Goal: Feedback & Contribution: Submit feedback/report problem

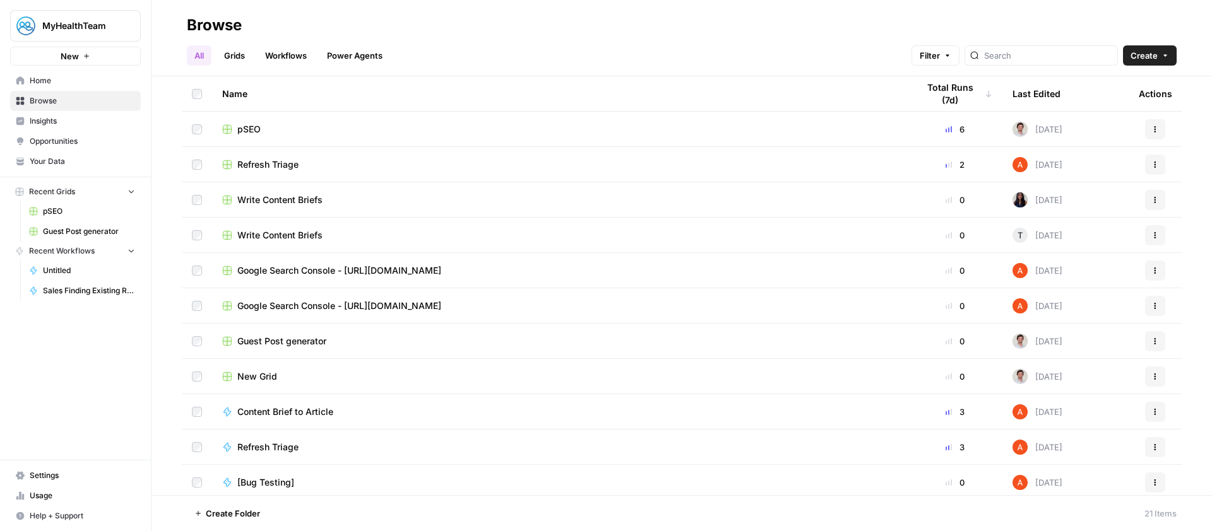
click at [62, 468] on link "Settings" at bounding box center [75, 476] width 131 height 20
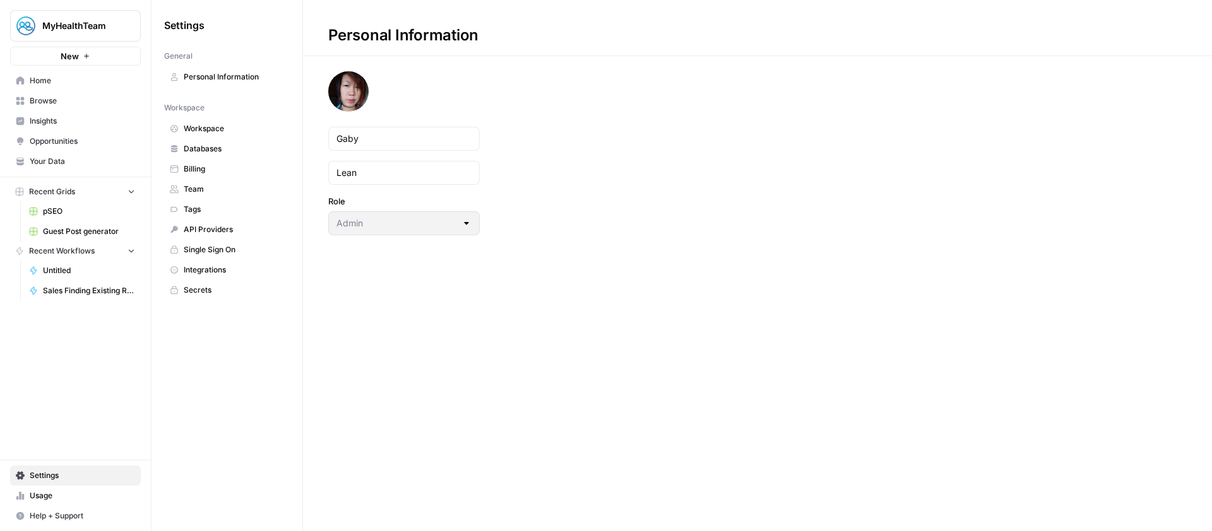
click at [227, 151] on span "Databases" at bounding box center [234, 148] width 100 height 11
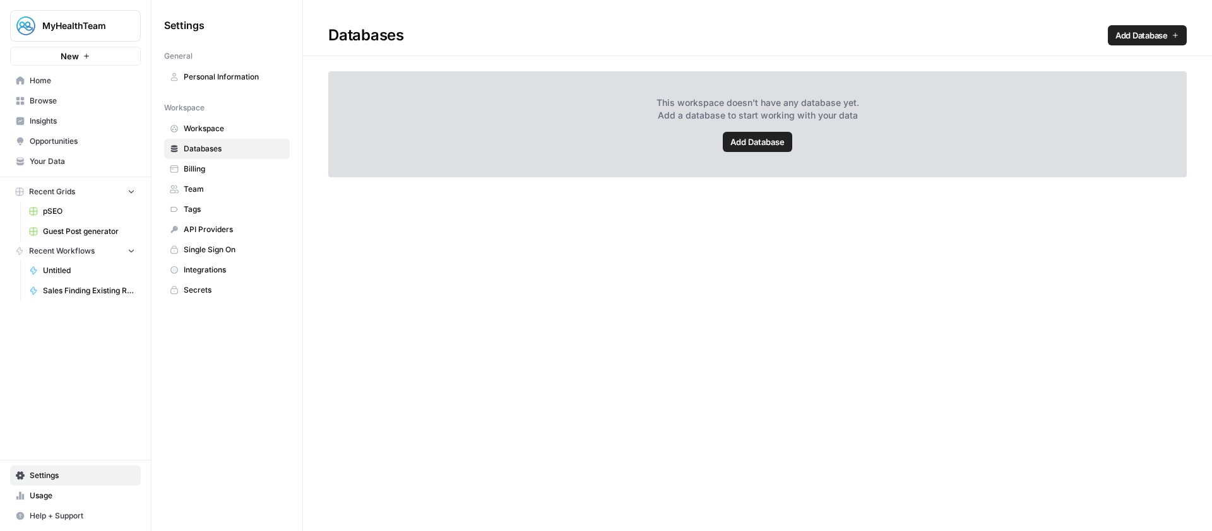
click at [71, 81] on span "Home" at bounding box center [82, 80] width 105 height 11
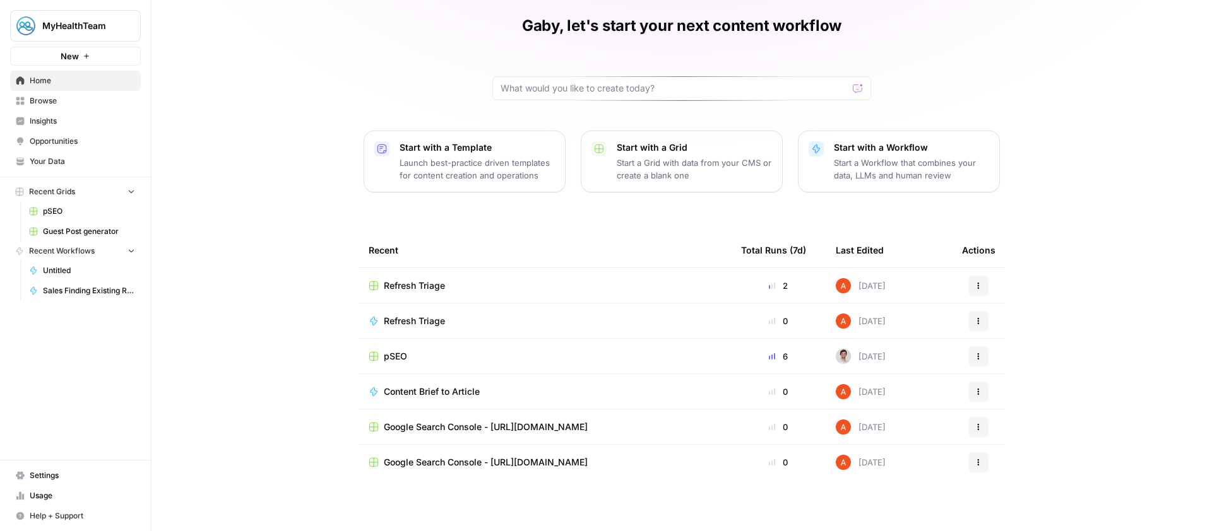
scroll to position [45, 0]
click at [660, 92] on input "text" at bounding box center [673, 87] width 347 height 13
type input "knowledge base"
click at [850, 80] on button "Send" at bounding box center [858, 88] width 16 height 16
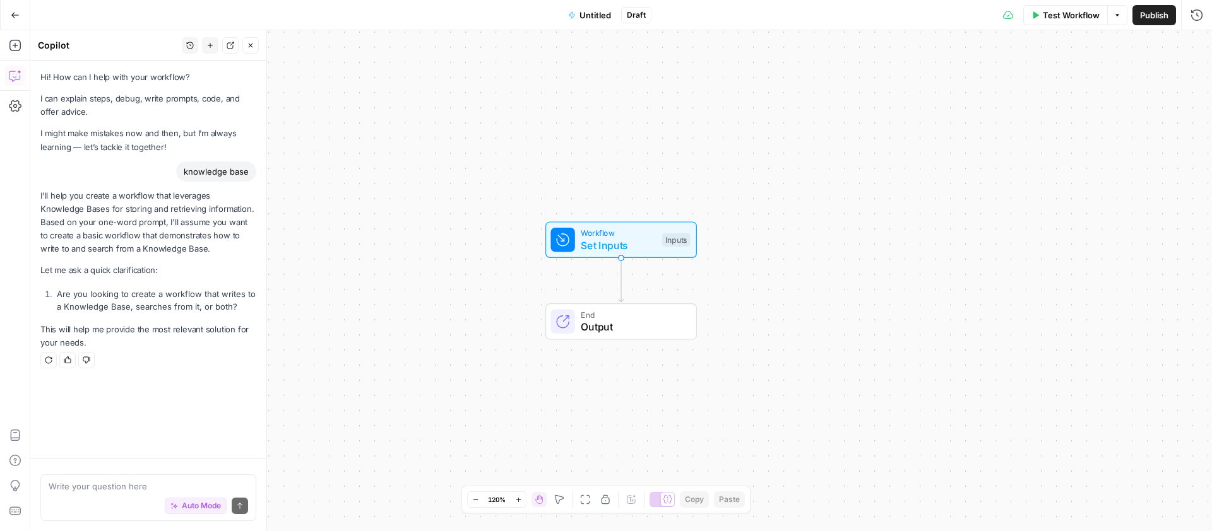
click at [16, 13] on icon "button" at bounding box center [15, 15] width 9 height 9
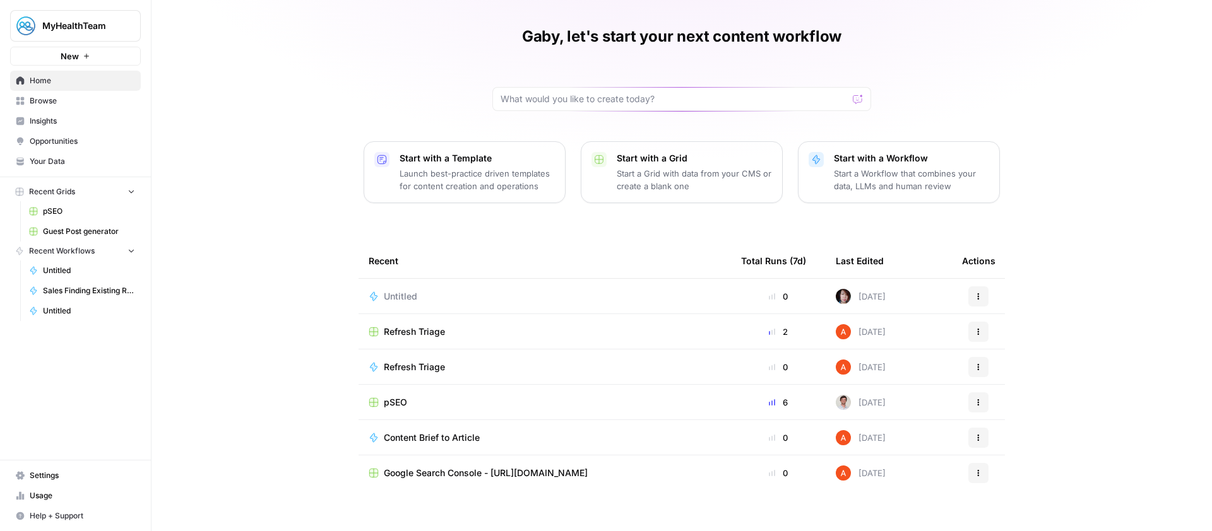
scroll to position [49, 0]
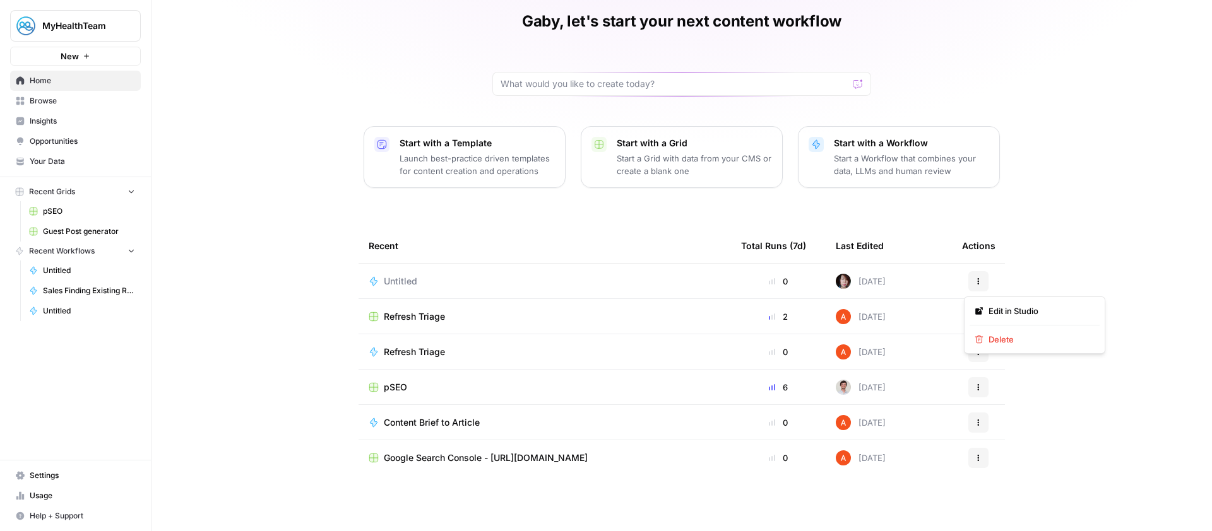
click at [976, 283] on icon "button" at bounding box center [978, 282] width 8 height 8
click at [1003, 339] on span "Delete" at bounding box center [1038, 339] width 101 height 13
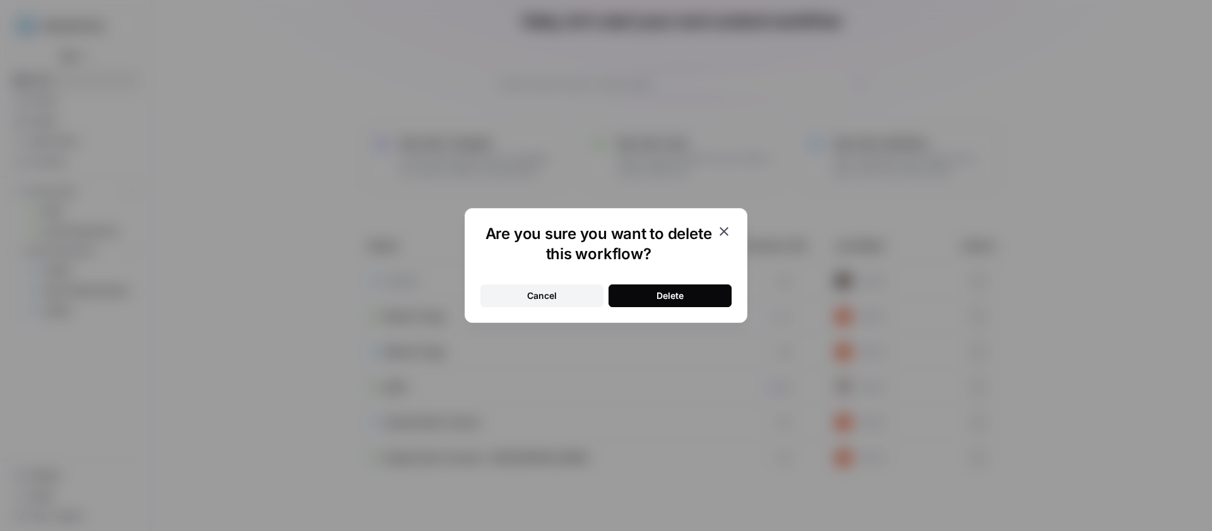
click at [718, 302] on button "Delete" at bounding box center [669, 296] width 123 height 23
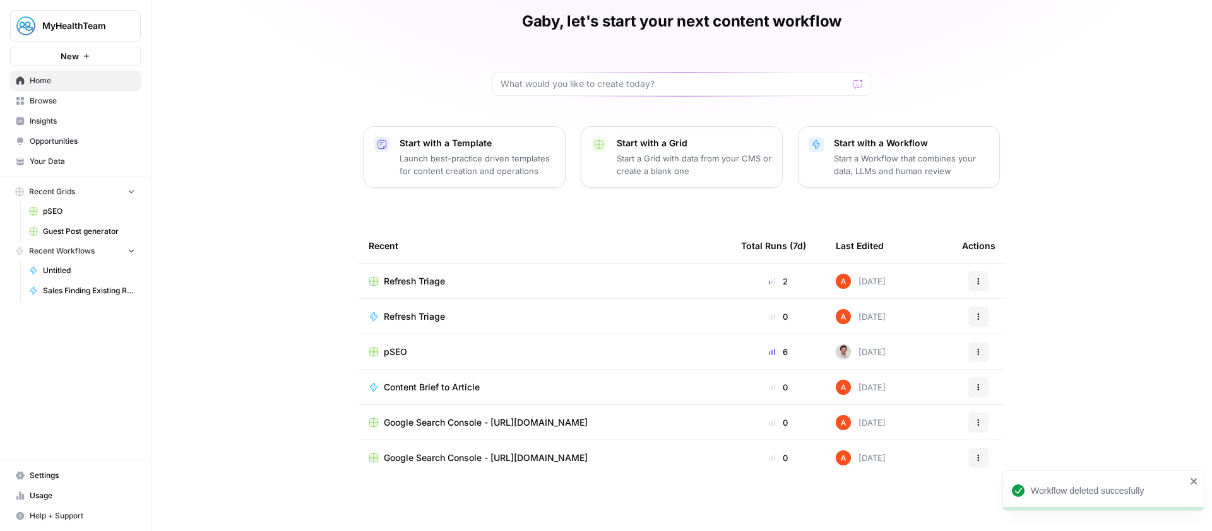
click at [389, 353] on span "pSEO" at bounding box center [395, 352] width 23 height 13
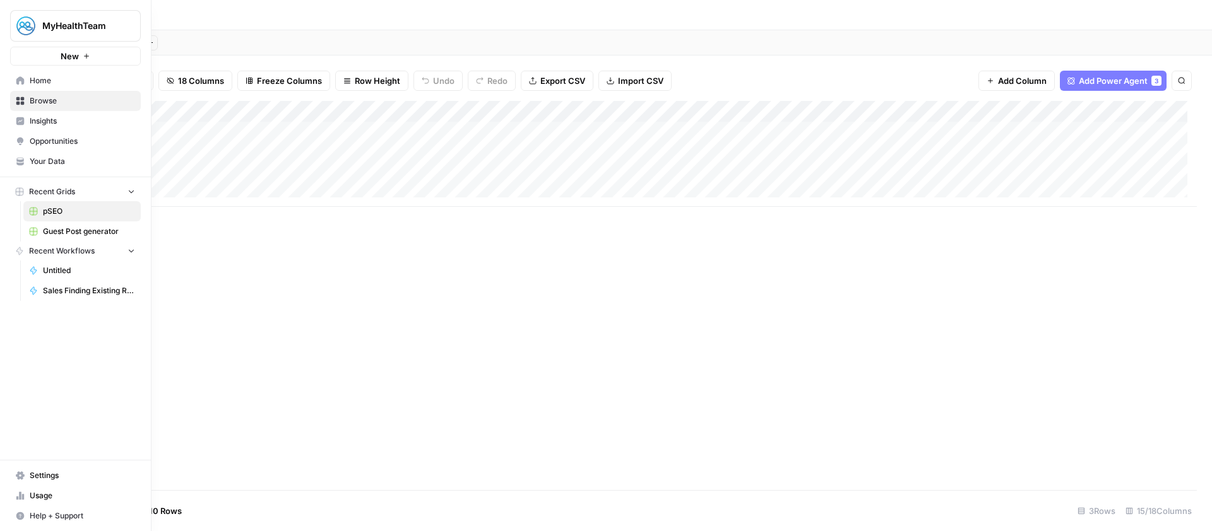
click at [57, 167] on link "Your Data" at bounding box center [75, 161] width 131 height 20
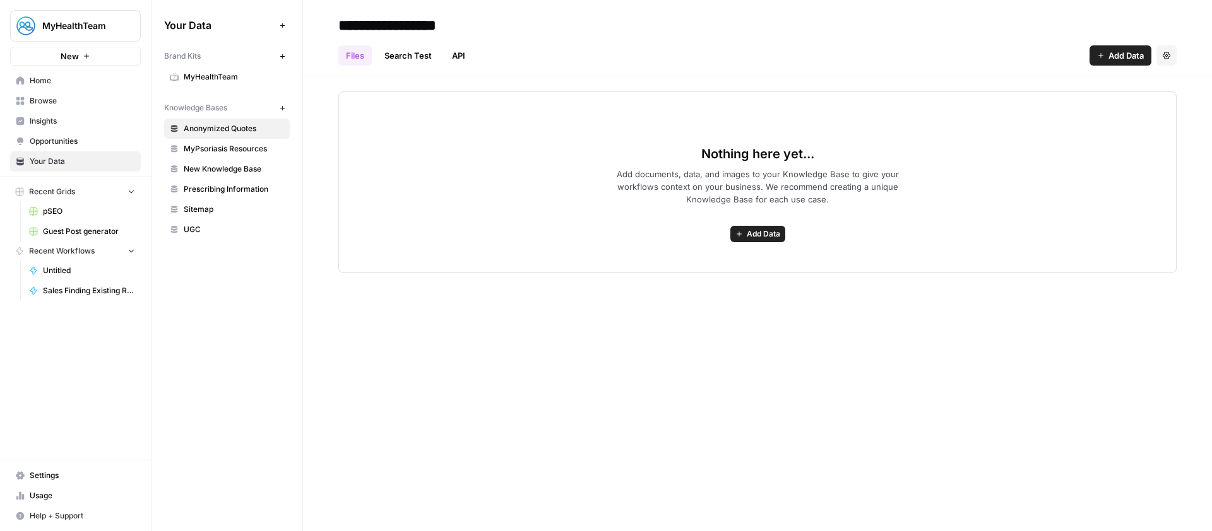
click at [285, 108] on icon "button" at bounding box center [282, 108] width 7 height 7
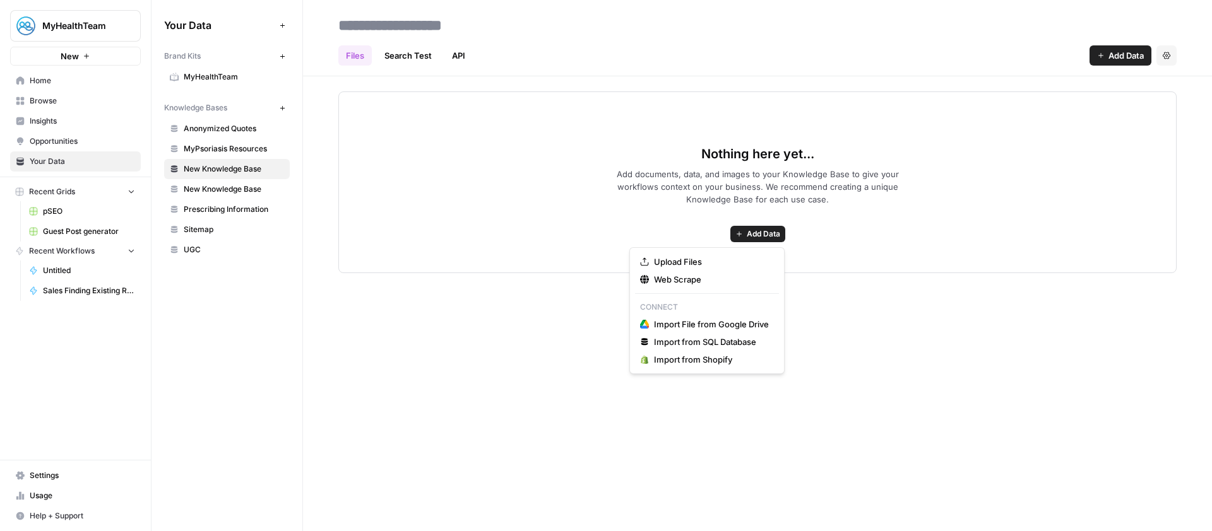
click at [756, 232] on span "Add Data" at bounding box center [763, 233] width 33 height 11
click at [709, 261] on span "Upload Files" at bounding box center [711, 262] width 115 height 13
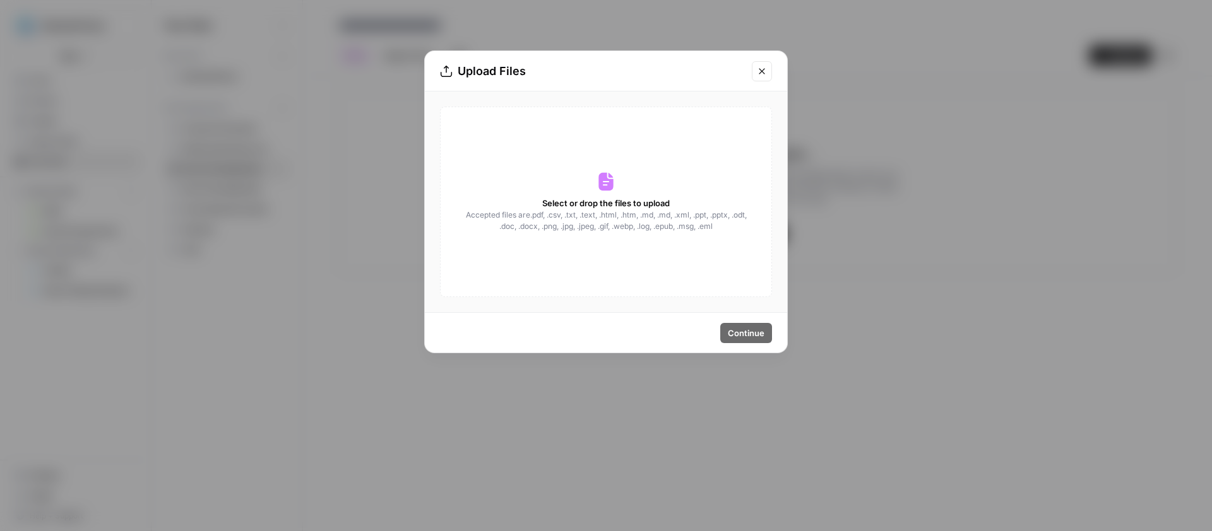
click at [601, 174] on icon at bounding box center [605, 182] width 15 height 18
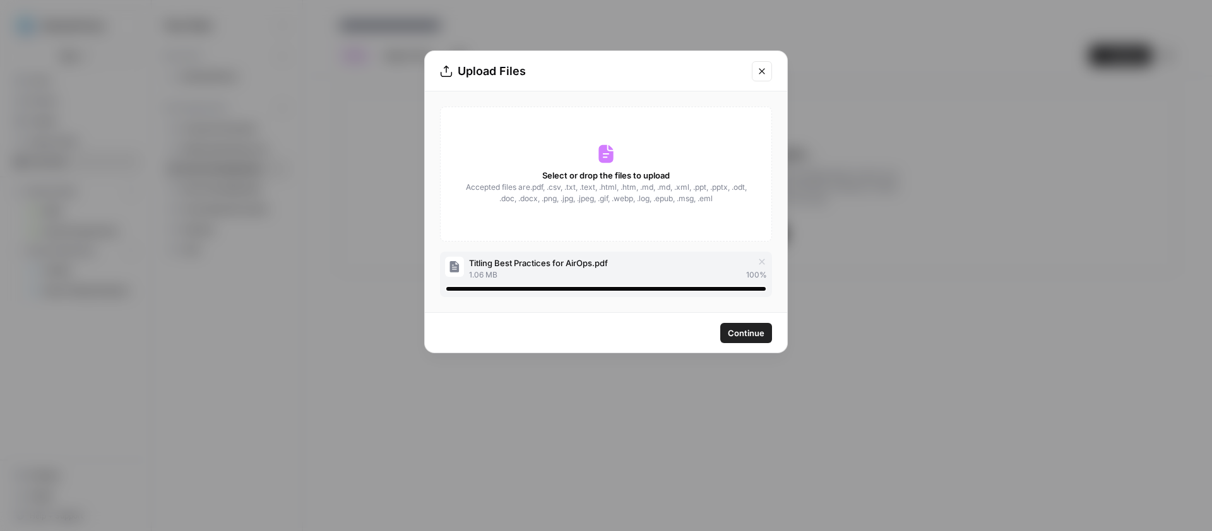
click at [759, 340] on button "Continue" at bounding box center [746, 333] width 52 height 20
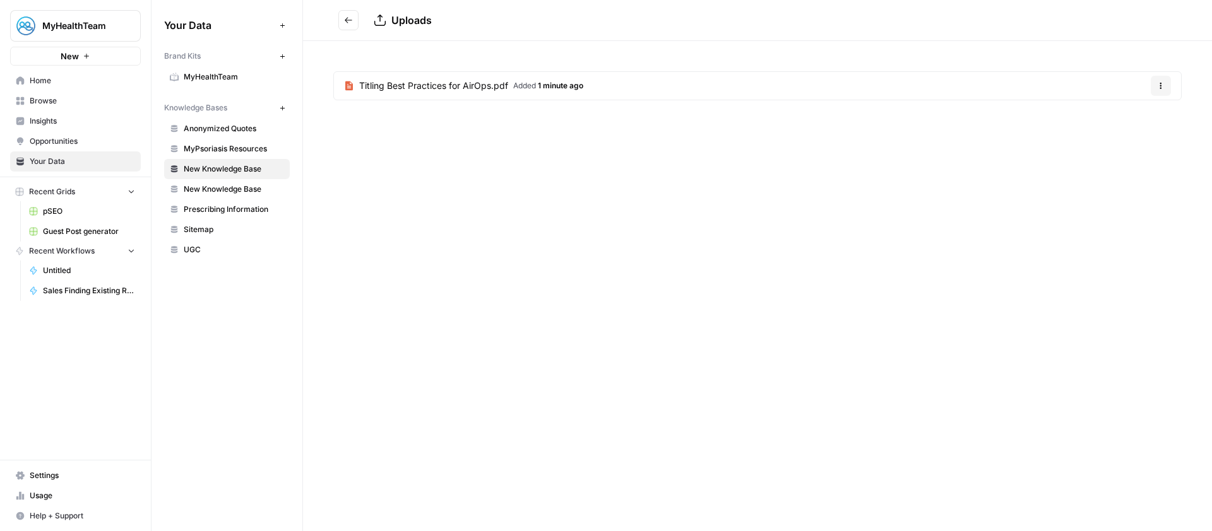
click at [349, 23] on icon "Go back" at bounding box center [348, 20] width 9 height 9
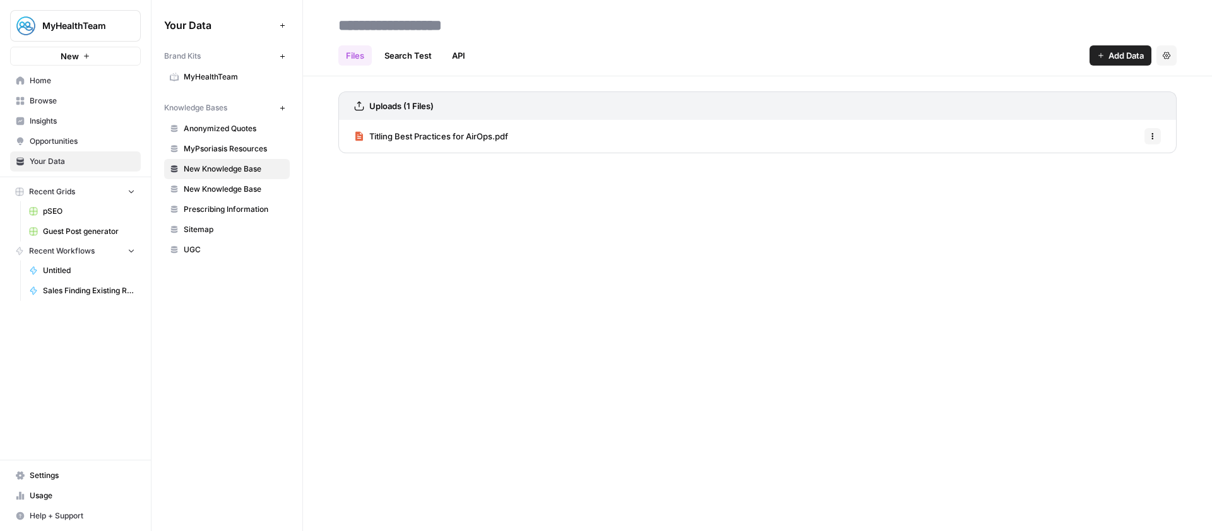
click at [432, 23] on input at bounding box center [434, 25] width 202 height 25
type input "**********"
click at [597, 276] on div "**********" at bounding box center [757, 265] width 909 height 531
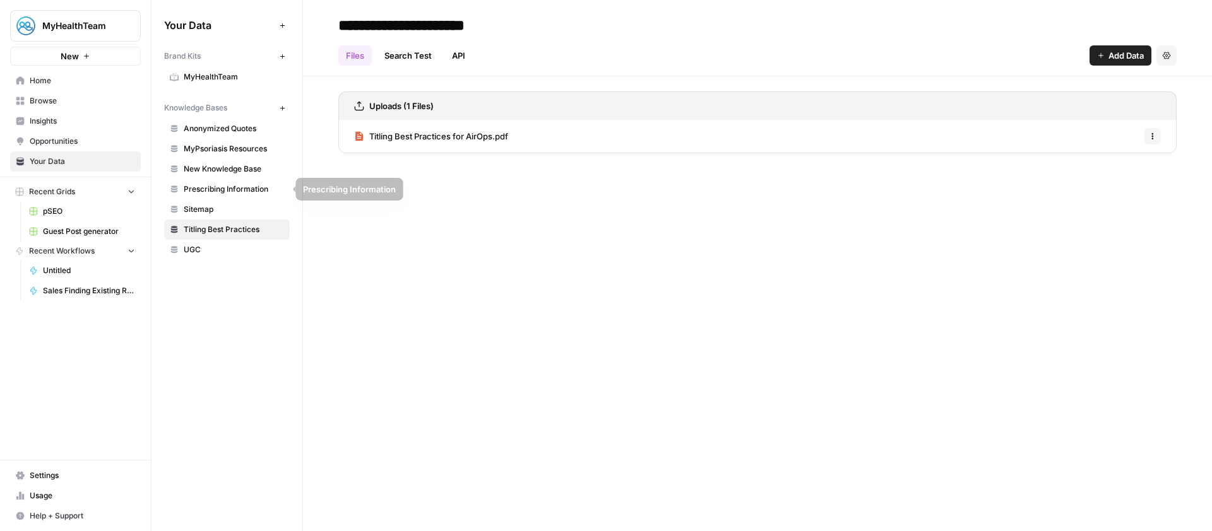
click at [230, 174] on span "New Knowledge Base" at bounding box center [234, 168] width 100 height 11
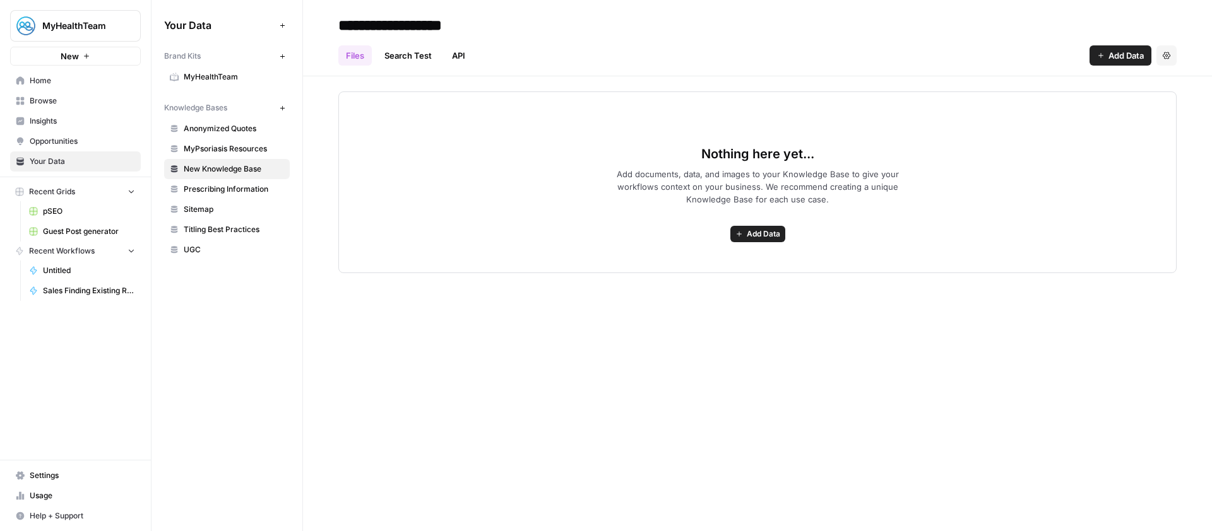
click at [237, 235] on link "Titling Best Practices" at bounding box center [227, 230] width 126 height 20
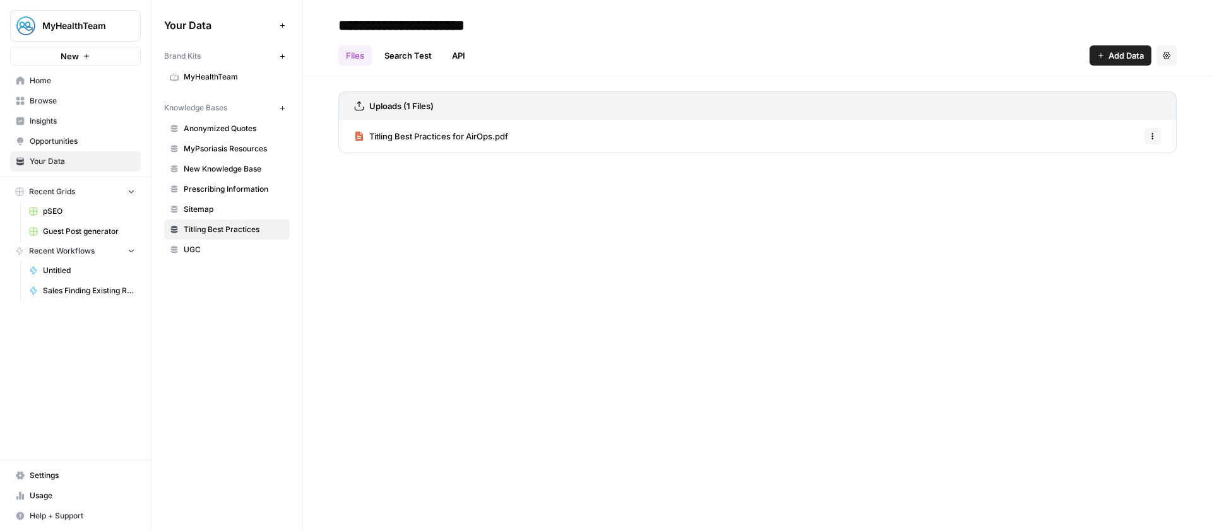
drag, startPoint x: 1143, startPoint y: 138, endPoint x: 1152, endPoint y: 139, distance: 8.9
click at [1151, 139] on div "Titling Best Practices for AirOps.pdf Options" at bounding box center [757, 136] width 838 height 33
click at [1152, 139] on icon "button" at bounding box center [1153, 139] width 2 height 2
click at [1152, 138] on icon "button" at bounding box center [1153, 139] width 2 height 2
click at [478, 135] on span "Titling Best Practices for AirOps.pdf" at bounding box center [438, 136] width 139 height 13
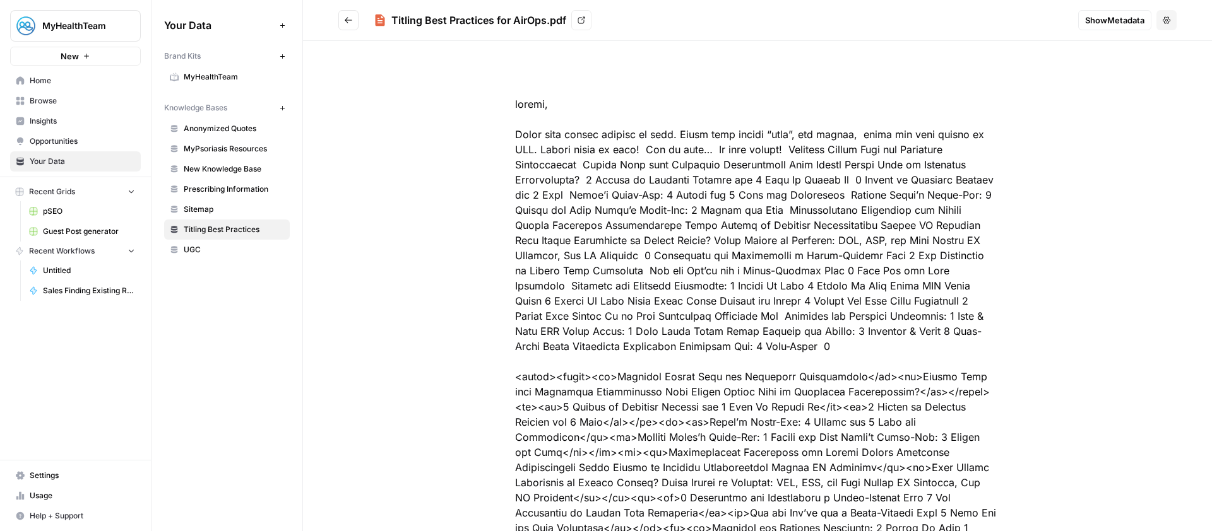
click at [344, 17] on icon "Go back" at bounding box center [348, 20] width 9 height 9
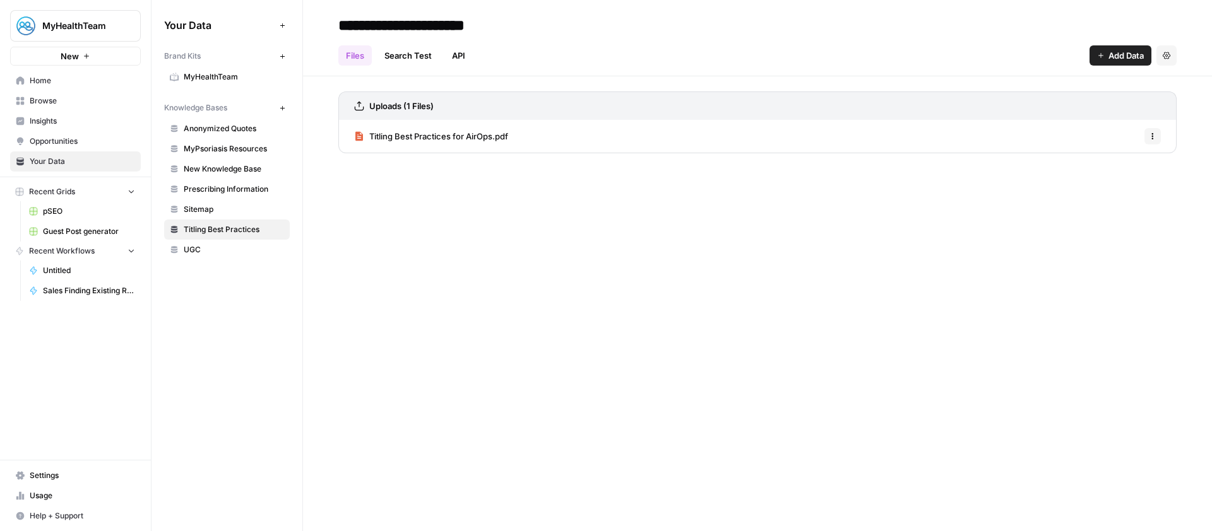
click at [66, 72] on link "Home" at bounding box center [75, 81] width 131 height 20
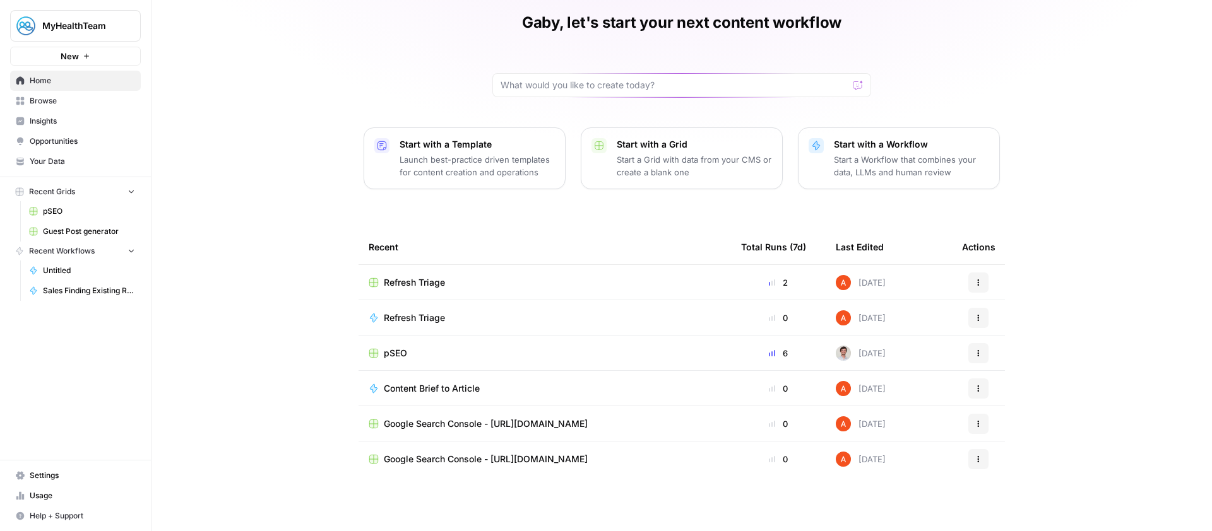
scroll to position [49, 0]
click at [400, 354] on span "pSEO" at bounding box center [395, 352] width 23 height 13
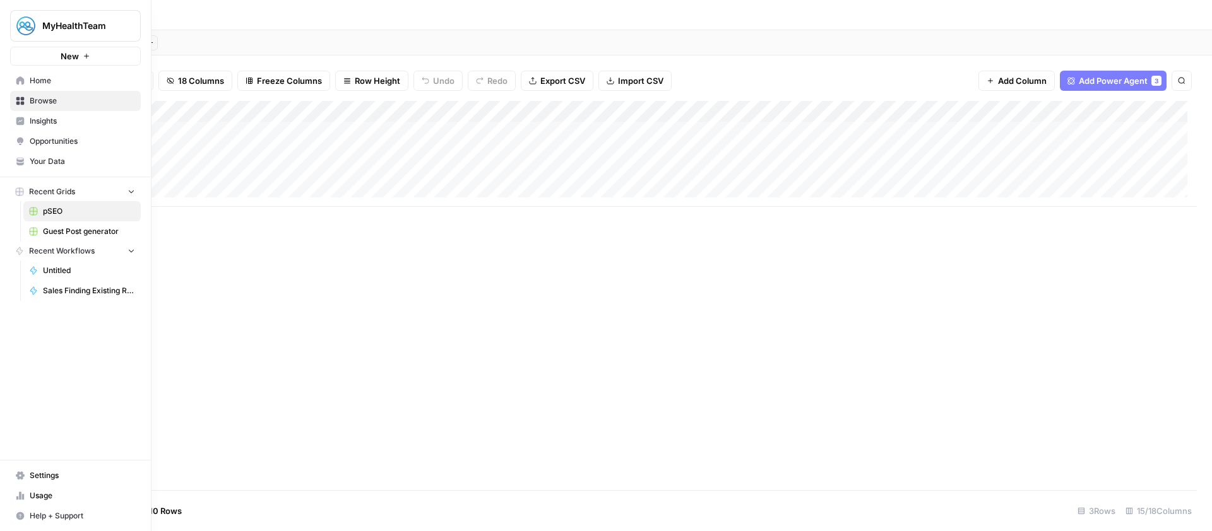
click at [17, 75] on link "Home" at bounding box center [75, 81] width 131 height 20
